Goal: Find specific page/section: Find specific page/section

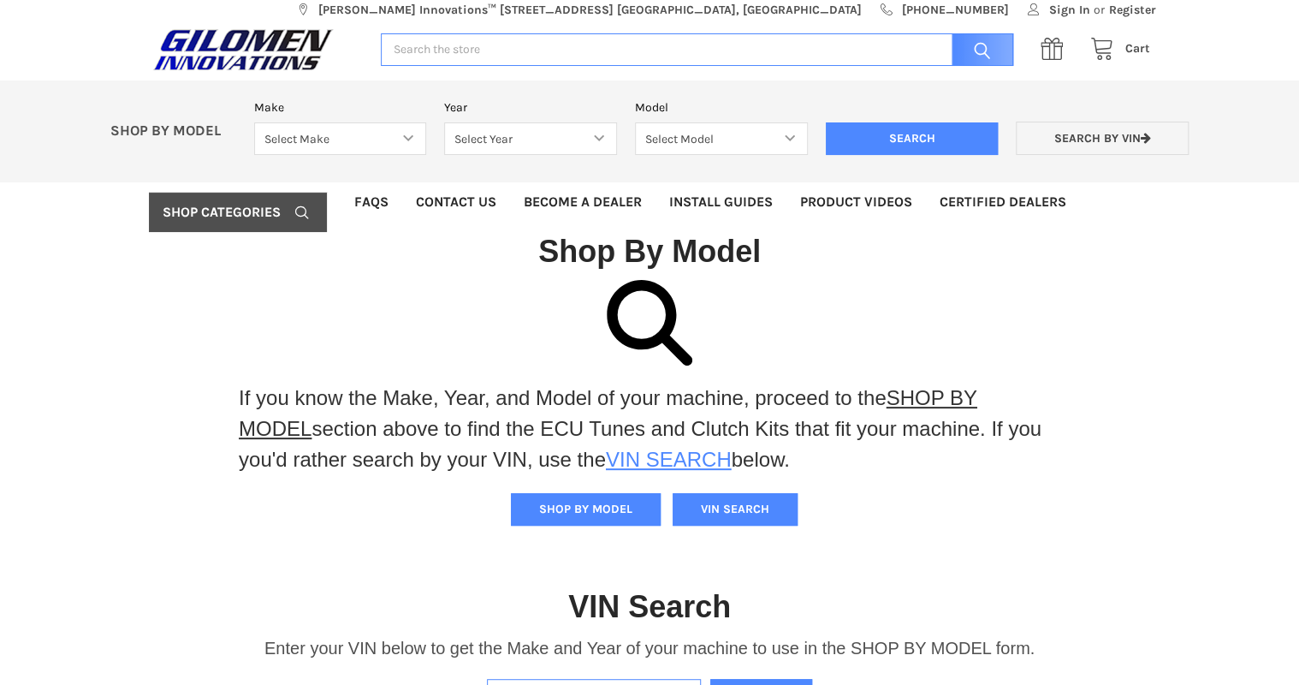
scroll to position [10, 0]
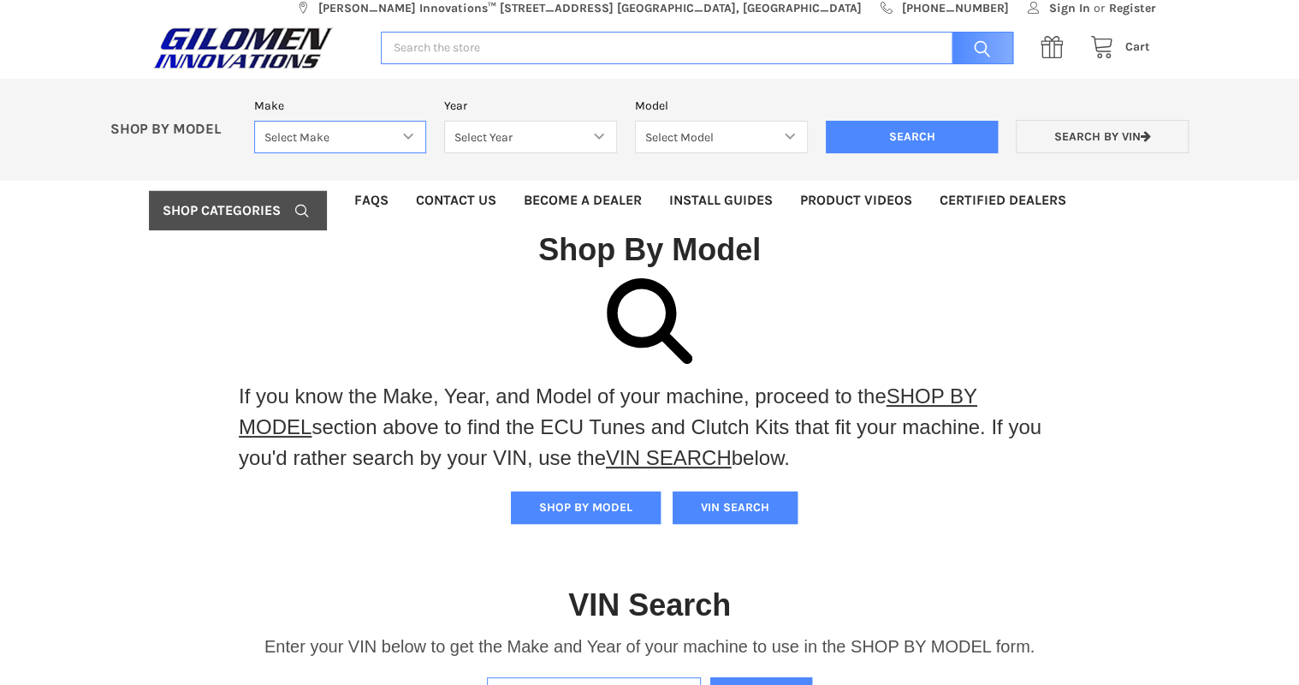
click at [410, 133] on select "Select Make Bobcat UTV Gravely UTV ACE 900 RANGER 570 Ranger 700 / 800 RANGER 9…" at bounding box center [340, 137] width 173 height 33
select select "358"
click at [254, 121] on select "Select Make Bobcat UTV Gravely UTV ACE 900 RANGER 570 Ranger 700 / 800 RANGER 9…" at bounding box center [340, 137] width 173 height 33
click at [602, 136] on select "Select Year [DATE] 2017 2018 2019 2020 2021 2022 2023 2024 2025" at bounding box center [530, 137] width 173 height 33
select select "708"
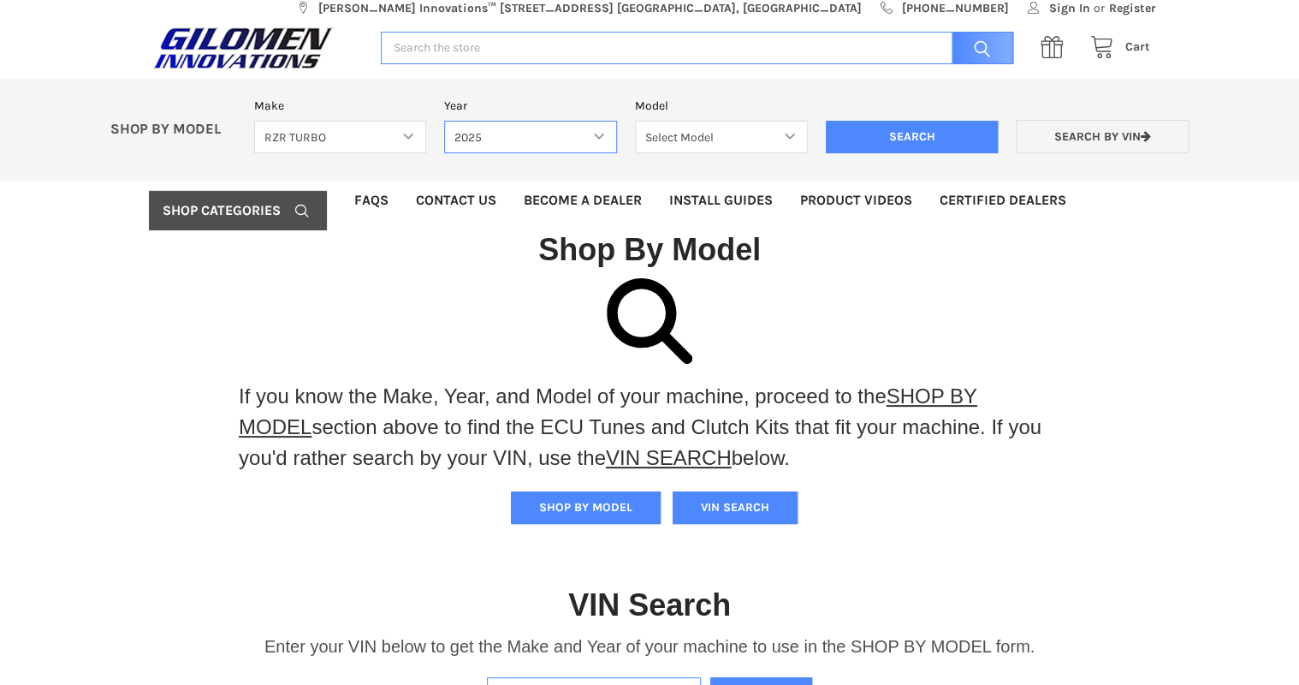
click at [444, 121] on select "Select Year [DATE] 2017 2018 2019 2020 2021 2022 2023 2024 2025" at bounding box center [530, 137] width 173 height 33
click at [796, 137] on select "Select Model RZR PRO XP RZR PRO XP 4 RZR PRO S RZR PRO S 4" at bounding box center [721, 137] width 173 height 33
select select "709"
click at [635, 121] on select "Select Model RZR PRO XP RZR PRO XP 4 RZR PRO S RZR PRO S 4" at bounding box center [721, 137] width 173 height 33
click at [904, 144] on input "Search" at bounding box center [912, 137] width 173 height 33
